Goal: Transaction & Acquisition: Purchase product/service

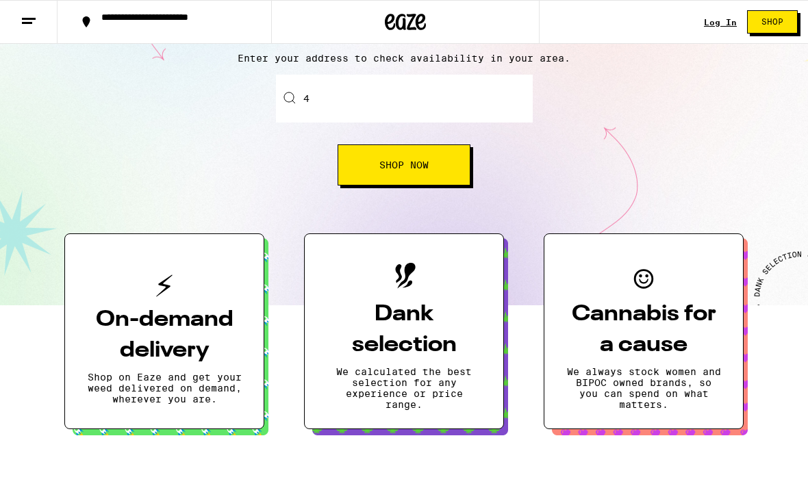
click at [574, 89] on div "Enter your delivery address 4 Shop Now" at bounding box center [404, 130] width 781 height 111
click at [527, 97] on input "4" at bounding box center [404, 99] width 257 height 48
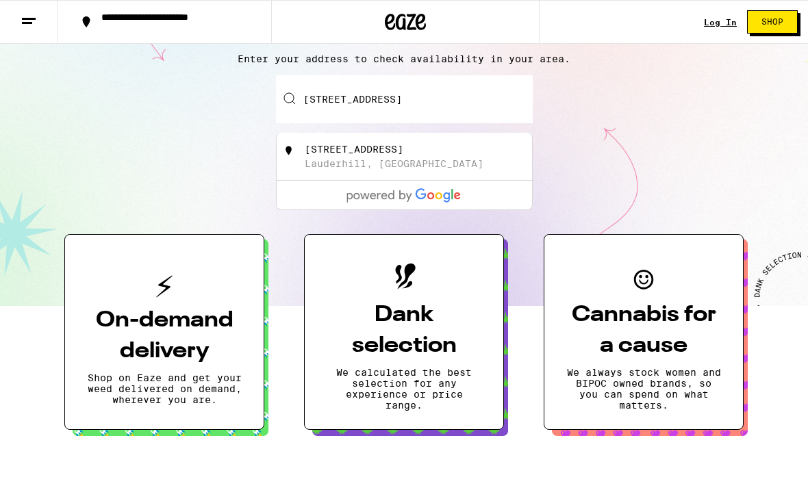
click at [404, 150] on div "[STREET_ADDRESS]" at bounding box center [354, 149] width 99 height 11
type input "[STREET_ADDRESS]"
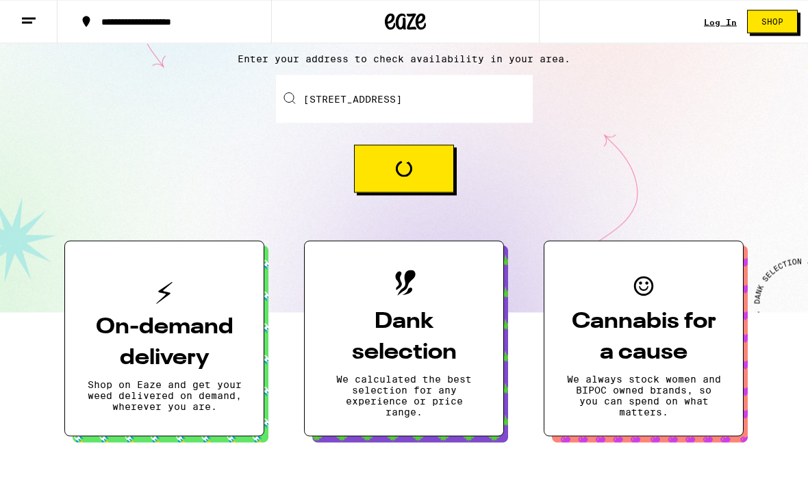
scroll to position [147, 0]
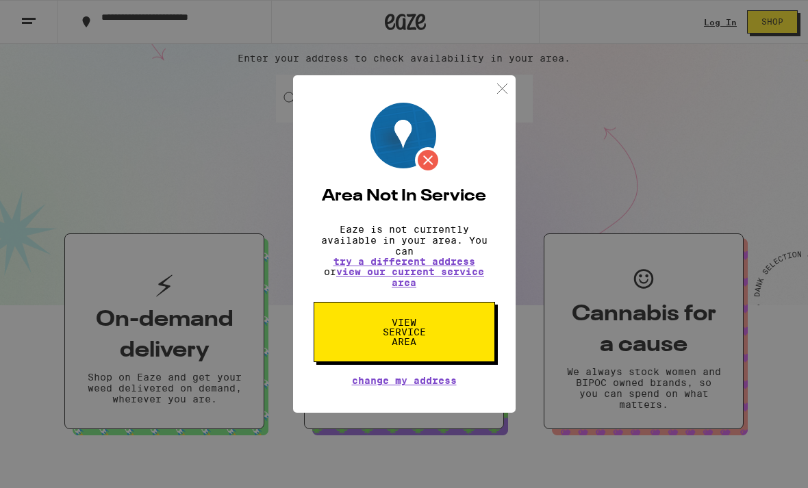
click at [456, 336] on button "View Service Area" at bounding box center [405, 332] width 182 height 60
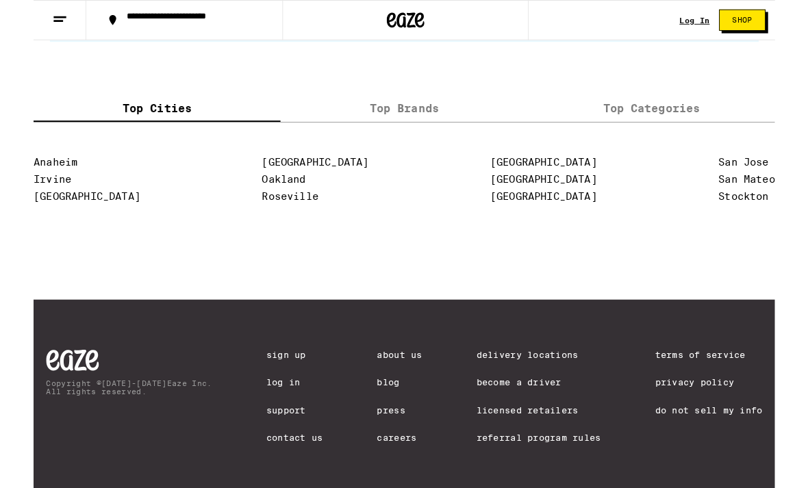
scroll to position [2900, 0]
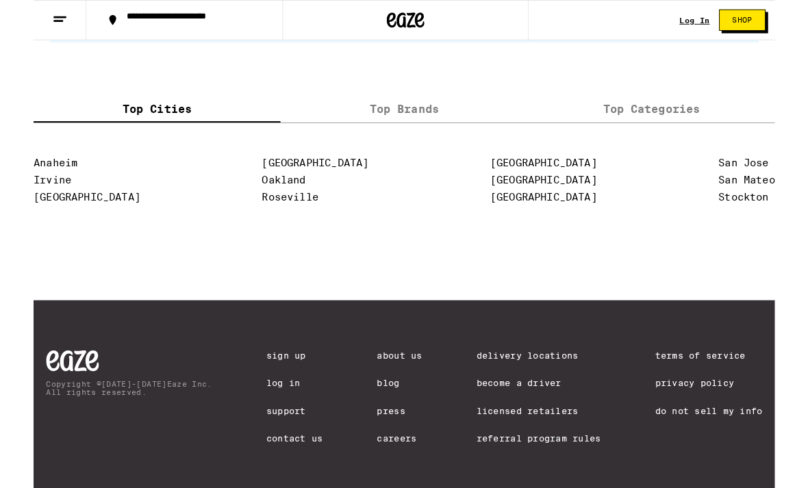
click at [351, 134] on label "Top Brands" at bounding box center [403, 118] width 269 height 29
click at [0, 0] on input "Top Brands" at bounding box center [0, 0] width 0 height 0
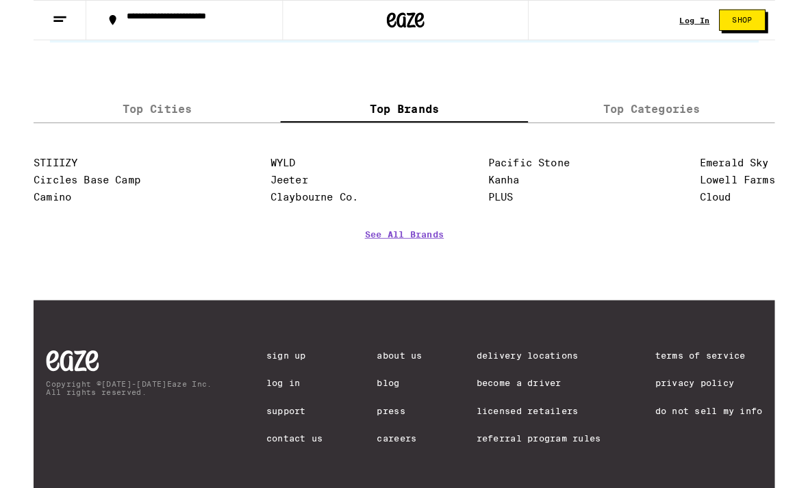
click at [675, 134] on label "Top Categories" at bounding box center [673, 118] width 269 height 29
click at [0, 0] on input "Top Categories" at bounding box center [0, 0] width 0 height 0
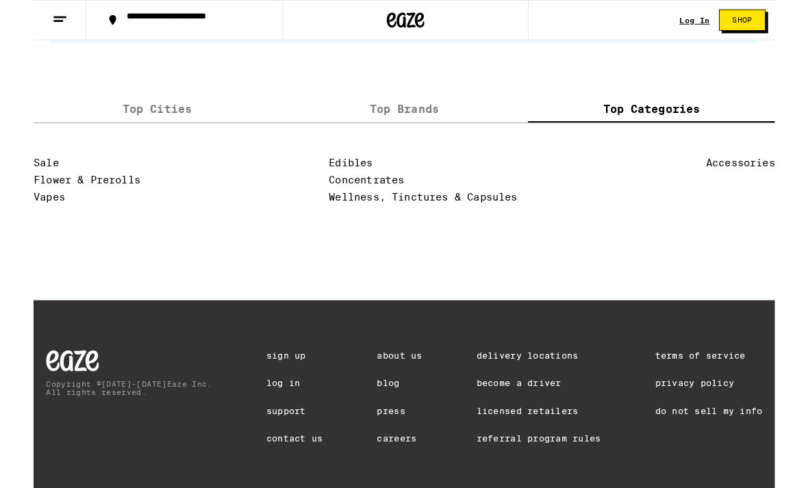
click at [168, 134] on label "Top Cities" at bounding box center [134, 118] width 269 height 29
click at [0, 0] on input "Top Cities" at bounding box center [0, 0] width 0 height 0
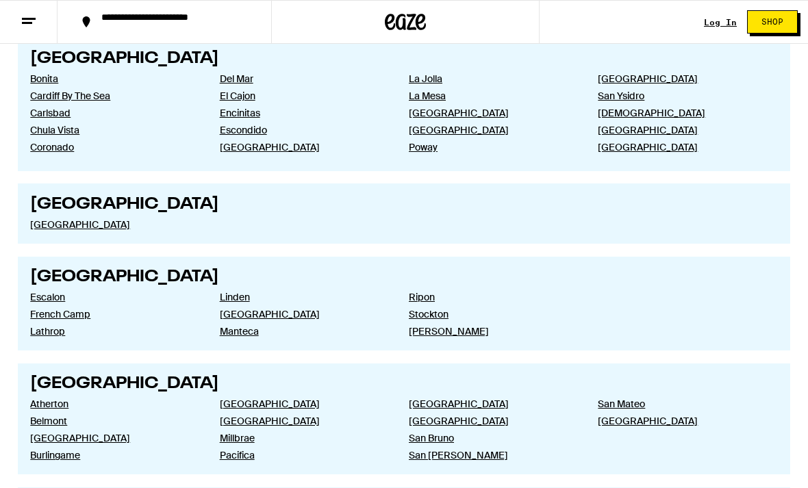
scroll to position [1968, 0]
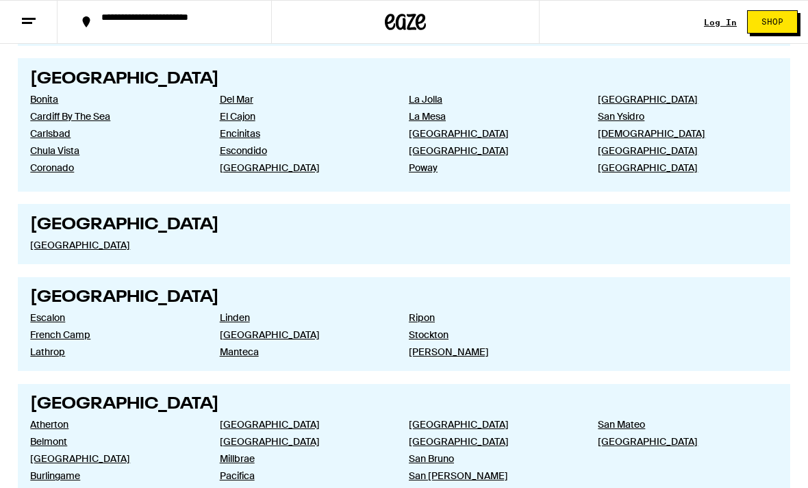
click at [45, 8] on button at bounding box center [29, 22] width 58 height 43
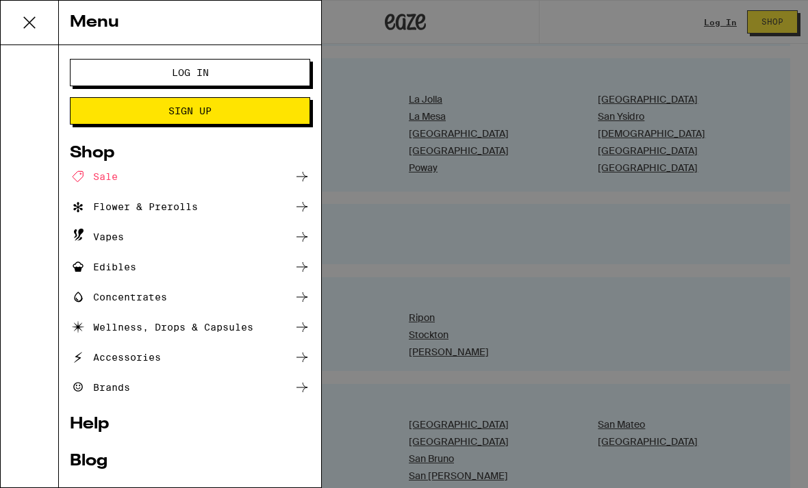
click at [516, 25] on div "Menu Log In Sign Up Shop Sale Flower & Prerolls Vapes Edibles Concentrates Well…" at bounding box center [404, 244] width 808 height 488
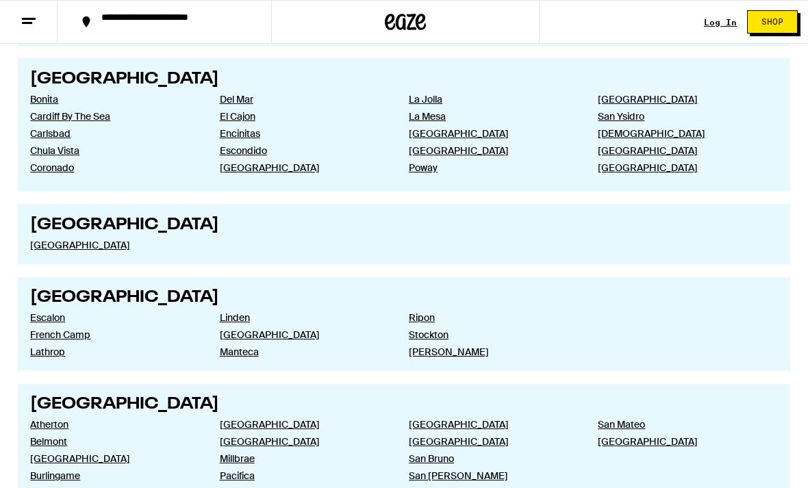
click at [432, 18] on div at bounding box center [405, 22] width 269 height 44
